Goal: Information Seeking & Learning: Learn about a topic

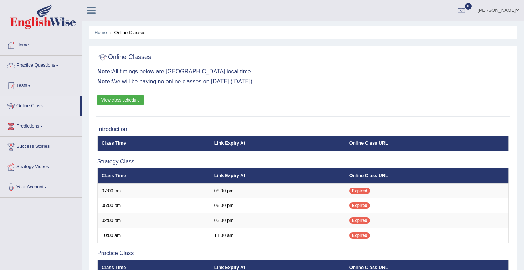
click at [125, 97] on link "View class schedule" at bounding box center [120, 100] width 46 height 11
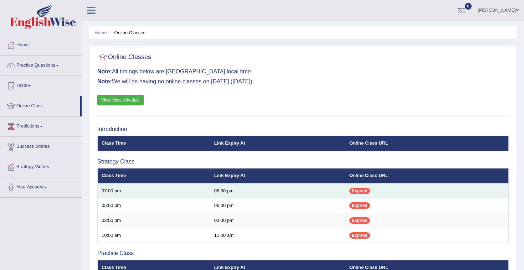
scroll to position [23, 0]
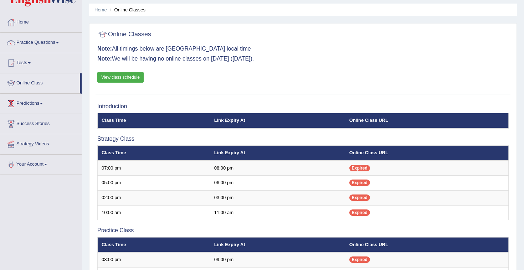
click at [37, 82] on link "Online Class" at bounding box center [39, 82] width 79 height 18
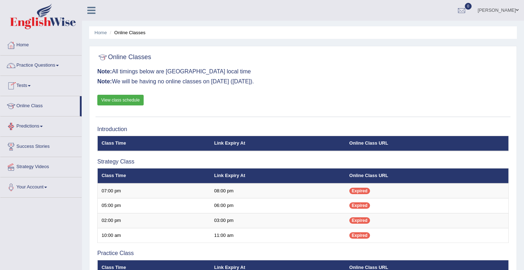
click at [29, 125] on link "Predictions" at bounding box center [40, 125] width 81 height 18
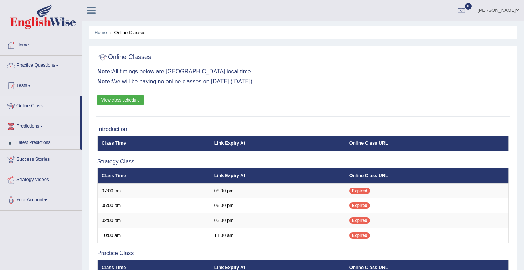
click at [31, 142] on link "Latest Predictions" at bounding box center [46, 142] width 67 height 13
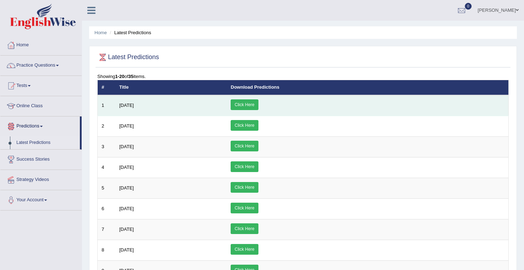
click at [258, 104] on link "Click Here" at bounding box center [243, 104] width 27 height 11
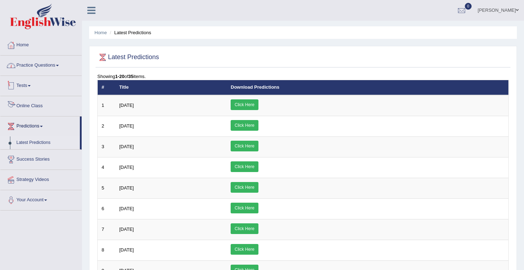
click at [51, 66] on link "Practice Questions" at bounding box center [40, 65] width 81 height 18
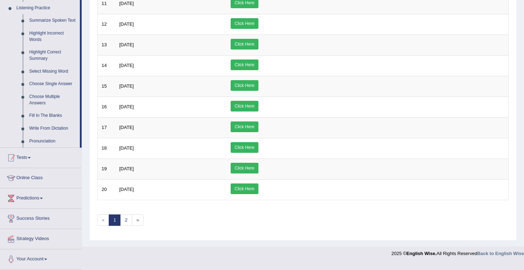
click at [27, 163] on link "Tests" at bounding box center [40, 157] width 81 height 18
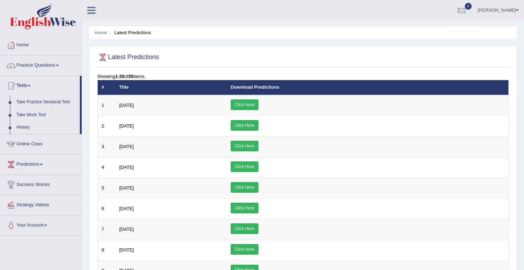
click at [40, 114] on link "Take Mock Test" at bounding box center [46, 115] width 67 height 13
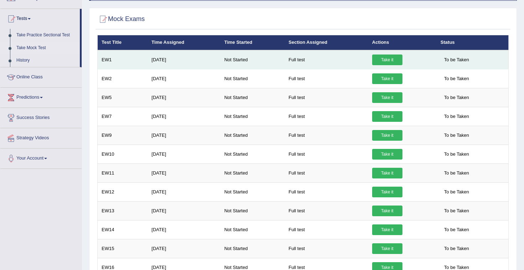
scroll to position [70, 0]
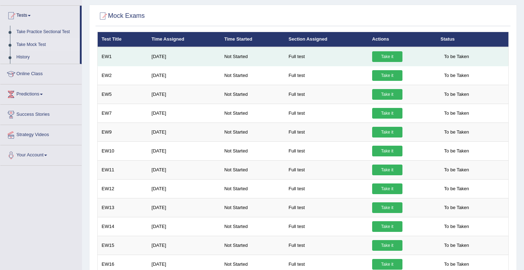
click at [388, 58] on link "Take it" at bounding box center [387, 56] width 30 height 11
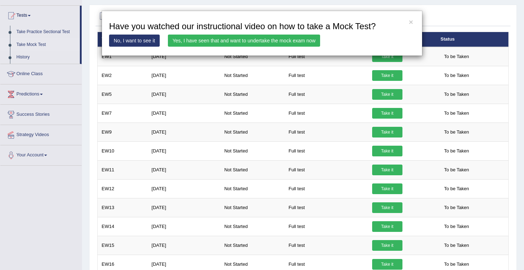
click at [153, 42] on link "No, I want to see it" at bounding box center [134, 41] width 51 height 12
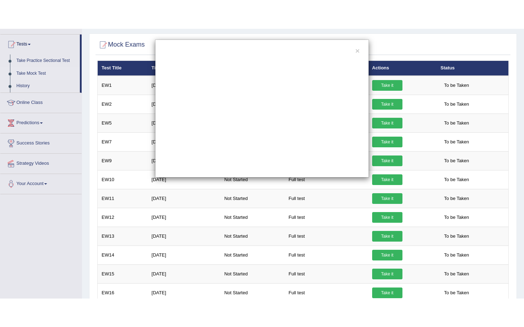
scroll to position [0, 0]
